Goal: Task Accomplishment & Management: Use online tool/utility

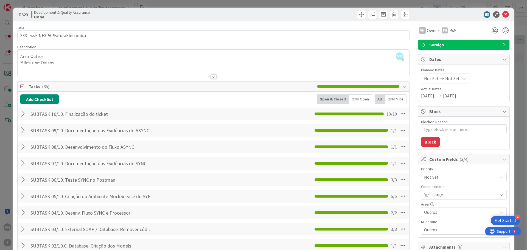
scroll to position [0, 104]
click at [503, 15] on icon at bounding box center [505, 14] width 7 height 7
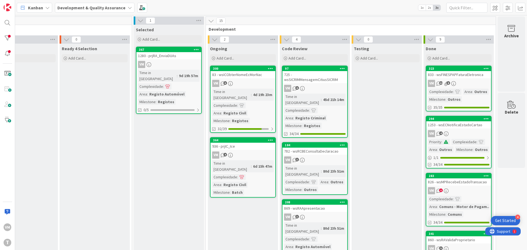
click at [241, 75] on div "83 - wsICObterNomeEcMorNac" at bounding box center [243, 74] width 65 height 7
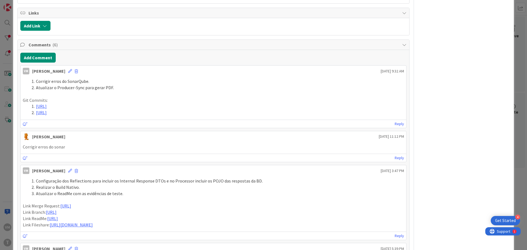
scroll to position [412, 0]
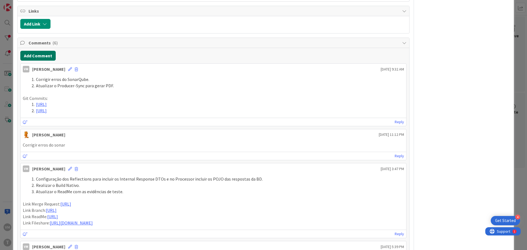
click at [44, 54] on button "Add Comment" at bounding box center [37, 56] width 35 height 10
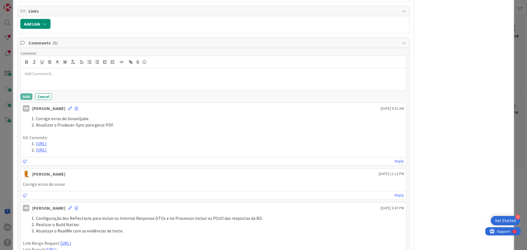
type textarea "x"
drag, startPoint x: 119, startPoint y: 125, endPoint x: 35, endPoint y: 118, distance: 84.7
click at [35, 118] on ol "Corrigir erros do SonarQube. Atualizar o Producer-Sync para gerar PDF." at bounding box center [213, 122] width 381 height 12
copy ol "Corrigir erros do SonarQube. Atualizar o Producer-Sync para gerar PDF."
click at [34, 69] on div at bounding box center [214, 79] width 386 height 22
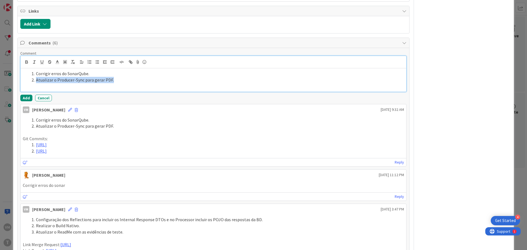
drag, startPoint x: 36, startPoint y: 80, endPoint x: 119, endPoint y: 82, distance: 83.2
click at [119, 82] on li "Atualizar o Producer-Sync para gerar PDF." at bounding box center [216, 80] width 375 height 6
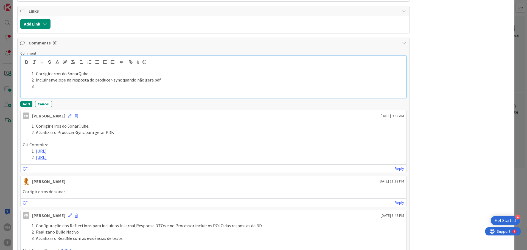
click at [68, 86] on li at bounding box center [216, 86] width 375 height 6
paste div
click at [36, 81] on li "incluir envelope na resposta do producer-sync quando não gera pdf." at bounding box center [216, 80] width 375 height 6
click at [95, 79] on li "Incluir envelope na resposta do producer-sync quando não gera pdf." at bounding box center [216, 80] width 375 height 6
click at [192, 88] on li "Incluir option, replyCode e replyDescription ao Audit Builder quando retorna er…" at bounding box center [216, 86] width 375 height 6
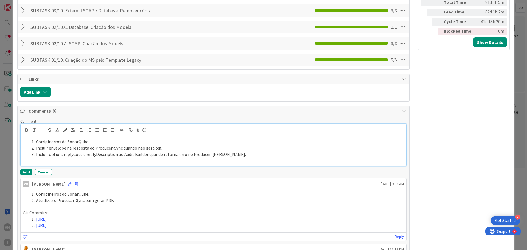
scroll to position [384, 0]
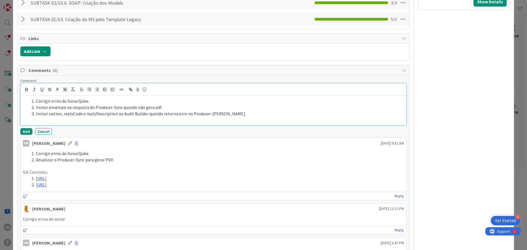
click at [225, 114] on li "Incluir option, replyCode e replyDescription ao Audit Builder quando retorna er…" at bounding box center [216, 114] width 375 height 6
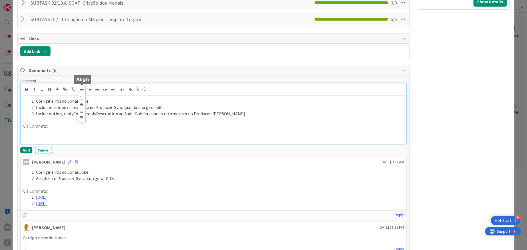
click at [83, 92] on icon at bounding box center [81, 89] width 5 height 5
click at [86, 88] on button "button" at bounding box center [90, 89] width 8 height 7
click at [95, 91] on icon "button" at bounding box center [97, 89] width 5 height 5
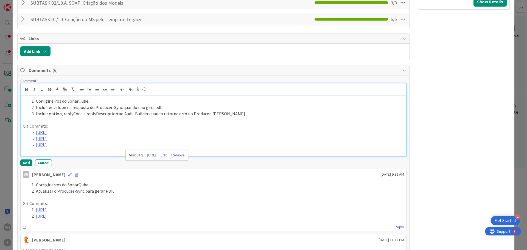
click at [47, 149] on p at bounding box center [213, 151] width 381 height 6
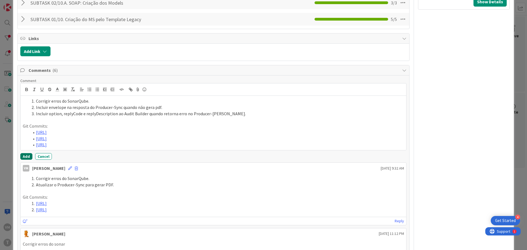
click at [24, 158] on button "Add" at bounding box center [26, 156] width 12 height 7
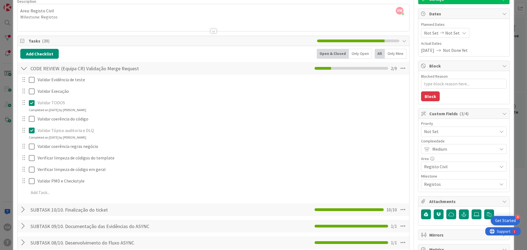
scroll to position [0, 0]
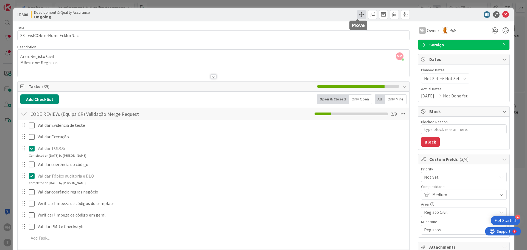
click at [357, 16] on span at bounding box center [361, 14] width 9 height 9
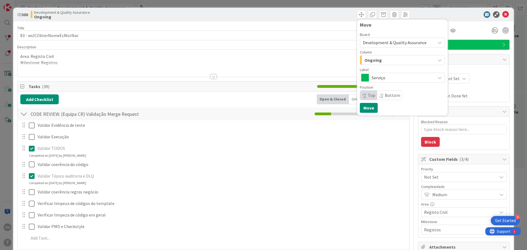
click at [383, 61] on div "Ongoing" at bounding box center [399, 60] width 72 height 9
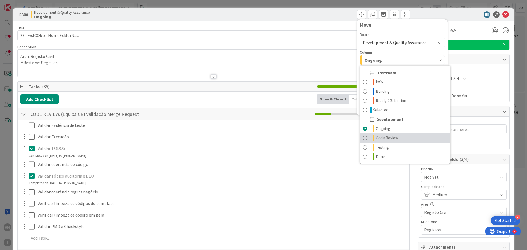
click at [381, 135] on span "Code Review" at bounding box center [387, 138] width 23 height 7
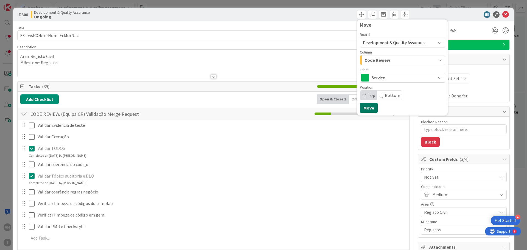
click at [367, 111] on button "Move" at bounding box center [369, 108] width 18 height 10
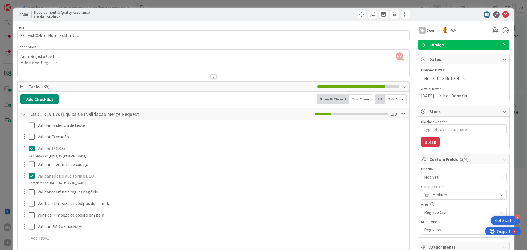
click at [506, 14] on div "ID 300 Development & Quality Assurance Code Review Move Move" at bounding box center [263, 15] width 501 height 14
click at [504, 15] on icon at bounding box center [505, 14] width 7 height 7
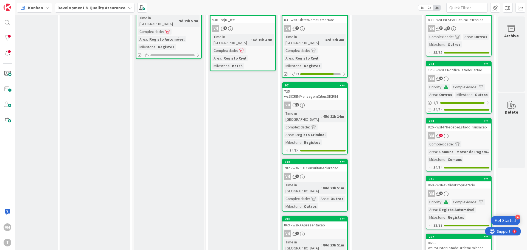
scroll to position [0, 104]
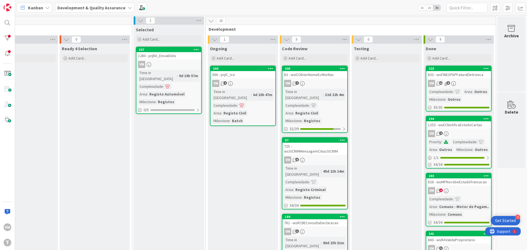
click at [253, 74] on div "936 - prjIC_Ice" at bounding box center [243, 74] width 65 height 7
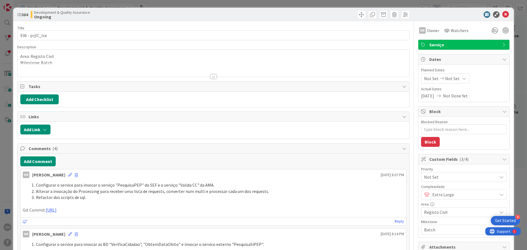
type textarea "x"
click at [502, 15] on icon at bounding box center [505, 14] width 7 height 7
